Goal: Task Accomplishment & Management: Use online tool/utility

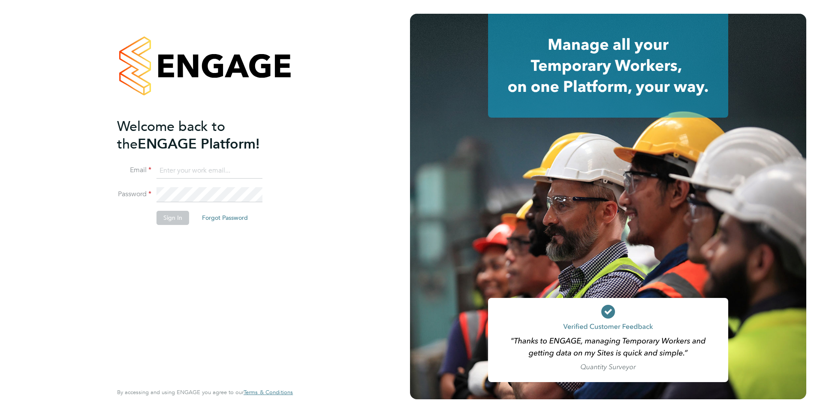
type input "phil.fifield@bhafc.co.uk"
click at [160, 211] on button "Sign In" at bounding box center [173, 218] width 33 height 14
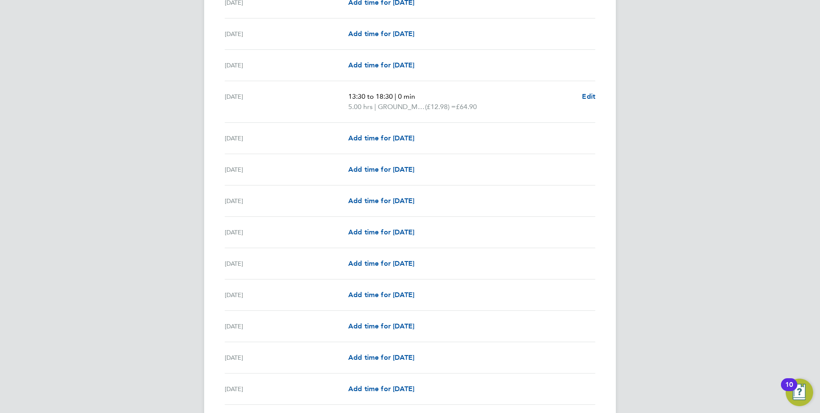
scroll to position [914, 0]
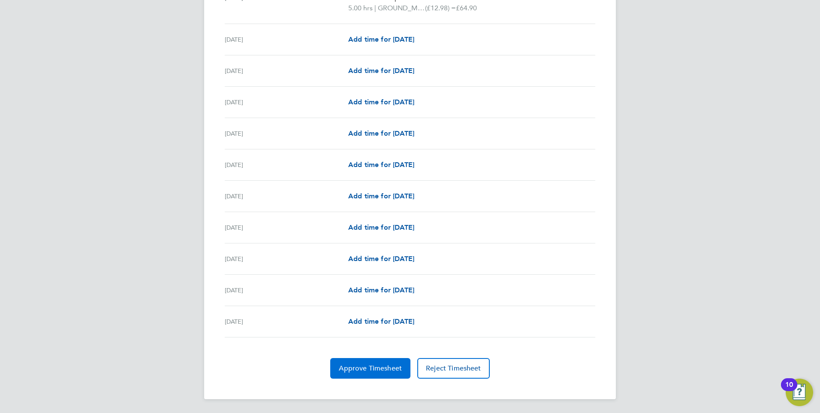
click at [364, 364] on span "Approve Timesheet" at bounding box center [370, 368] width 63 height 9
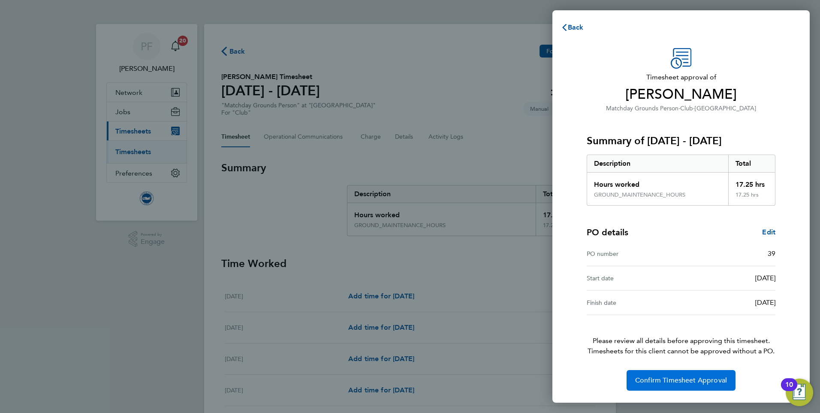
click at [652, 384] on button "Confirm Timesheet Approval" at bounding box center [681, 380] width 109 height 21
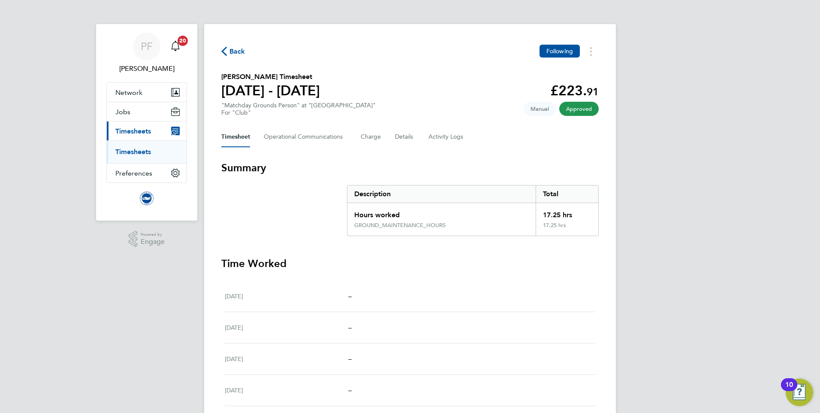
click at [227, 50] on span "Back" at bounding box center [233, 51] width 24 height 8
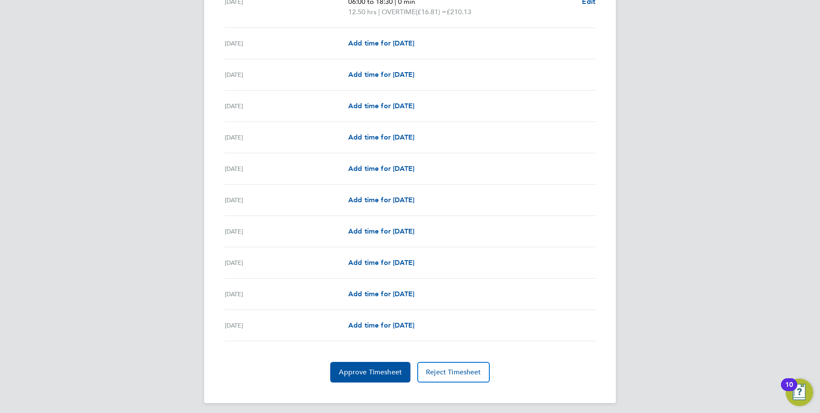
scroll to position [924, 0]
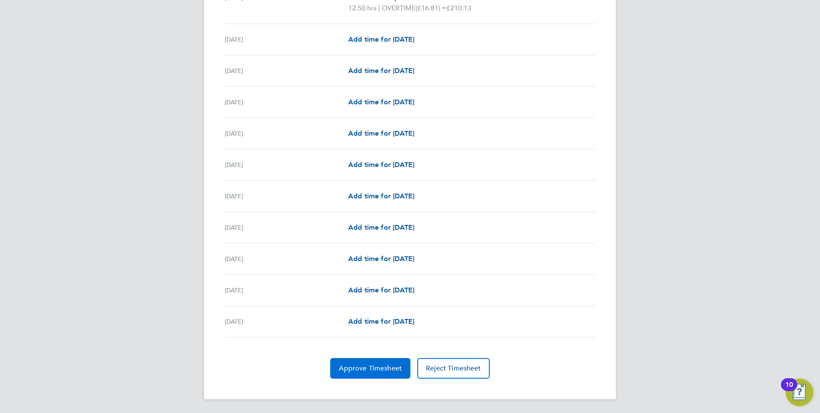
click at [360, 364] on span "Approve Timesheet" at bounding box center [370, 368] width 63 height 9
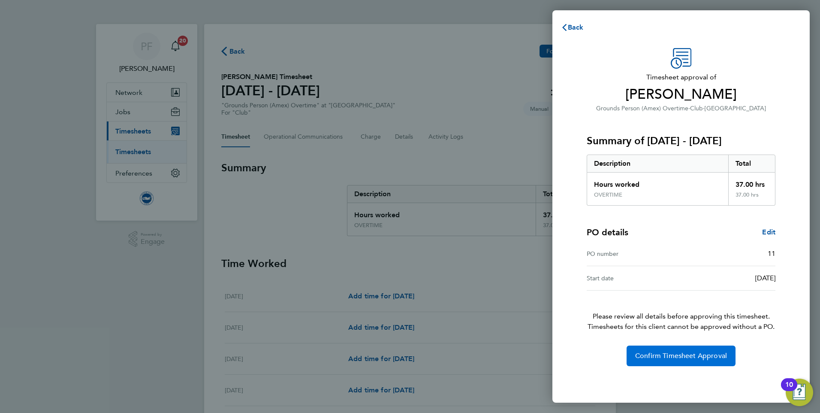
click at [643, 352] on span "Confirm Timesheet Approval" at bounding box center [681, 355] width 92 height 9
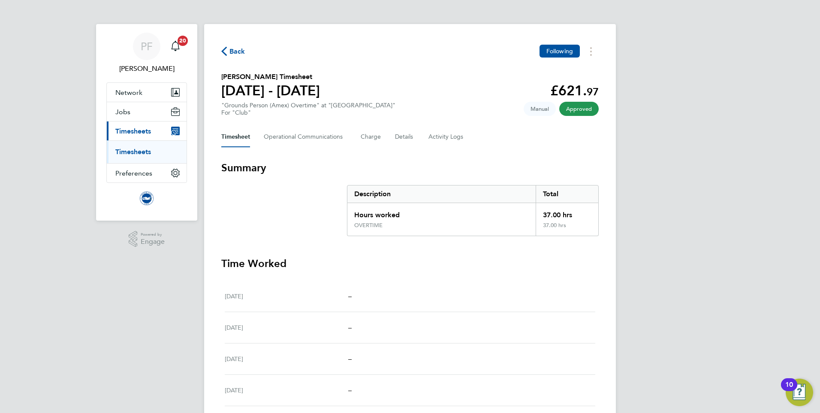
click at [237, 48] on span "Back" at bounding box center [238, 51] width 16 height 10
